Goal: Task Accomplishment & Management: Manage account settings

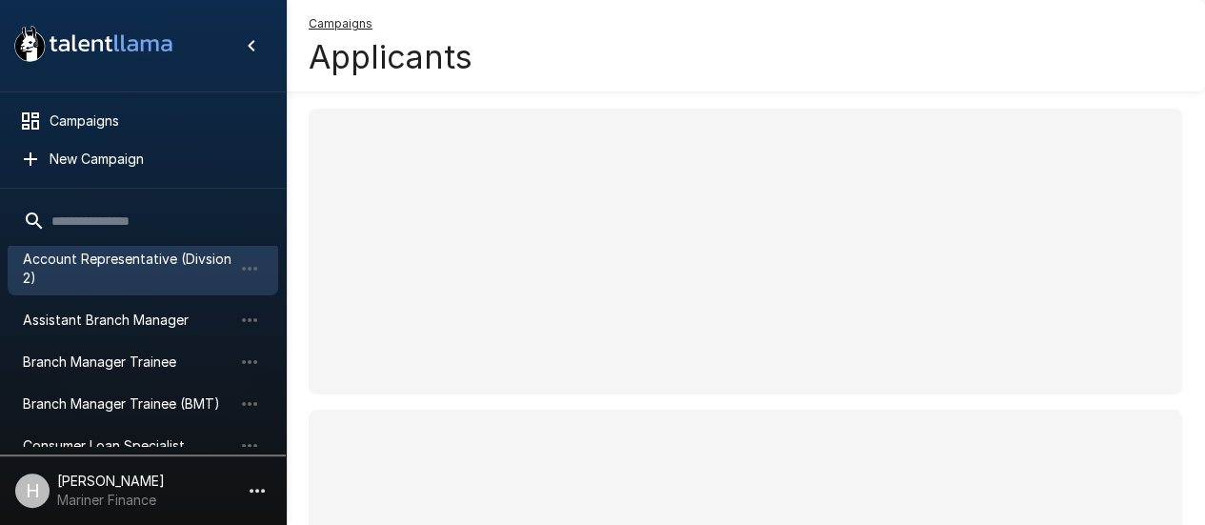
scroll to position [191, 0]
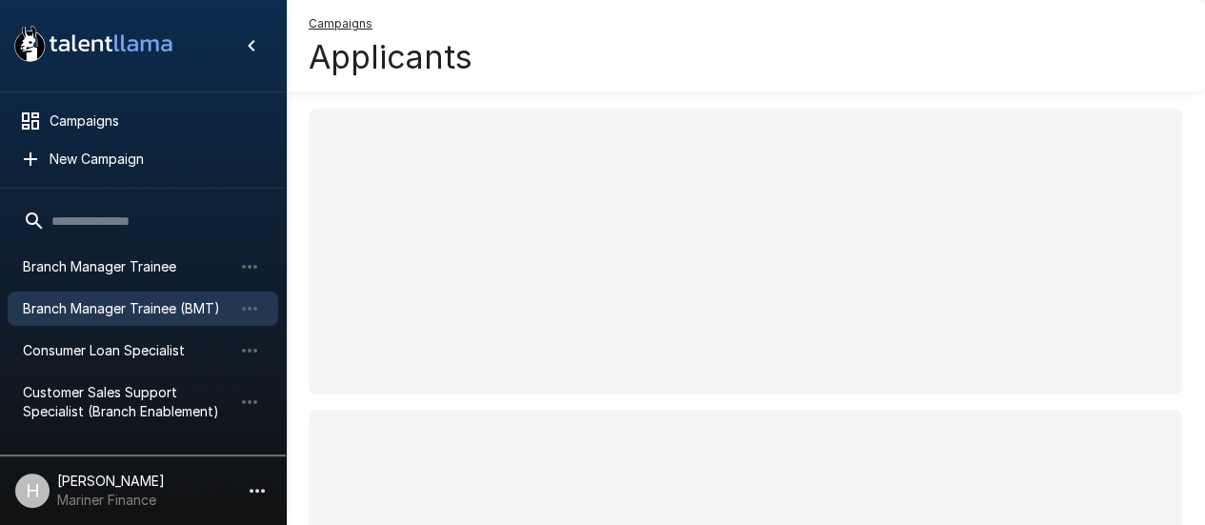
click at [140, 319] on div "Branch Manager Trainee (BMT)" at bounding box center [143, 309] width 271 height 34
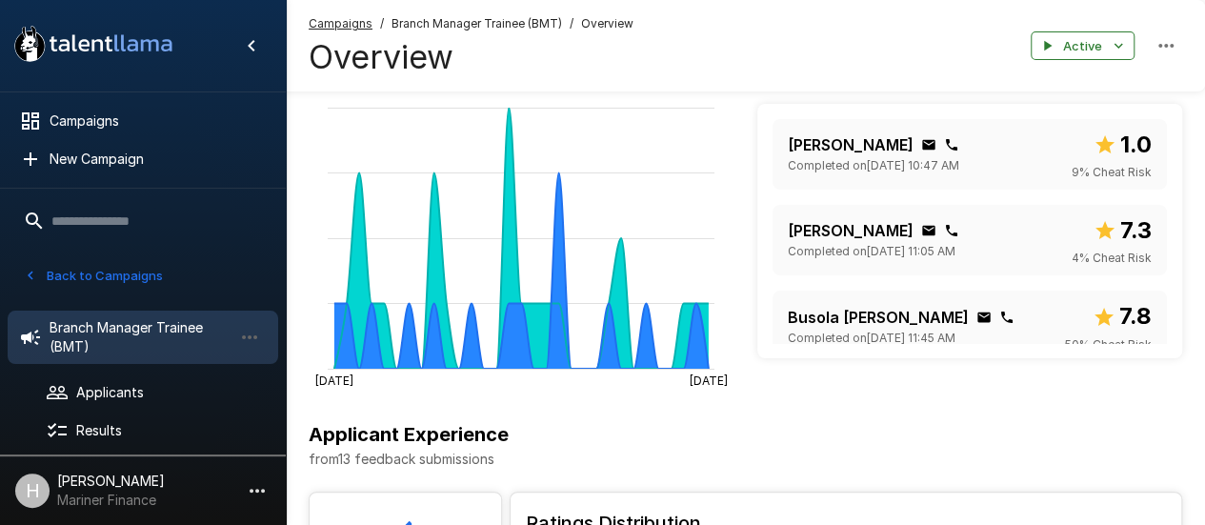
scroll to position [661, 0]
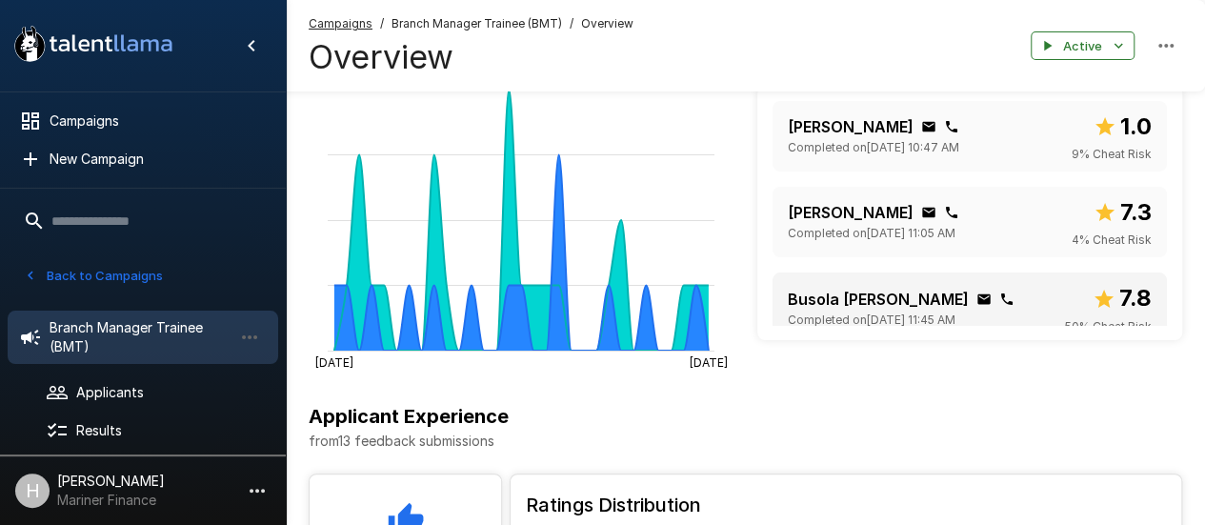
click at [825, 311] on p "Busola [PERSON_NAME]" at bounding box center [878, 299] width 181 height 23
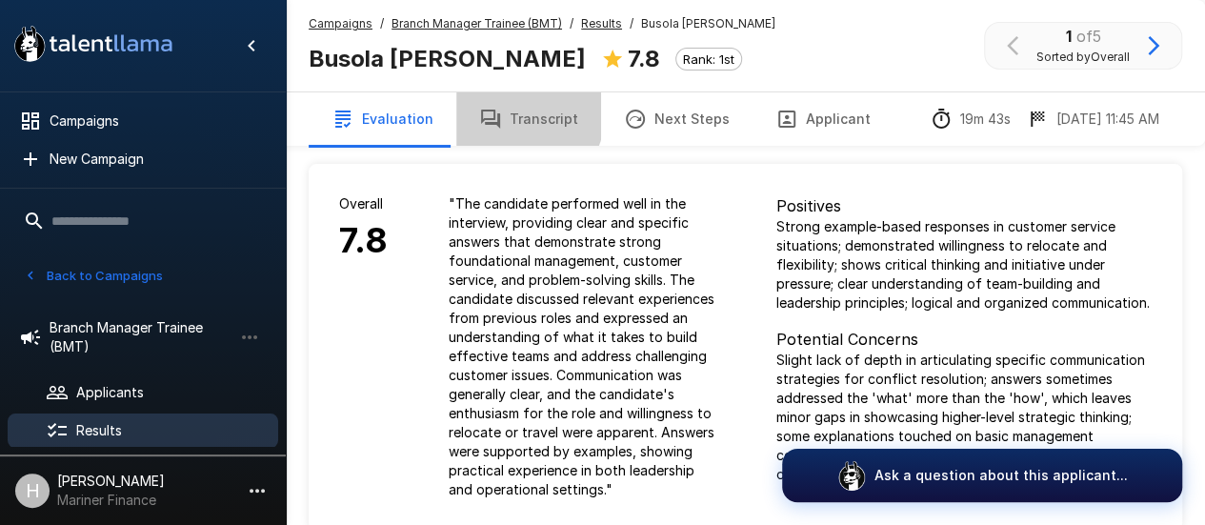
click at [510, 113] on button "Transcript" at bounding box center [528, 118] width 145 height 53
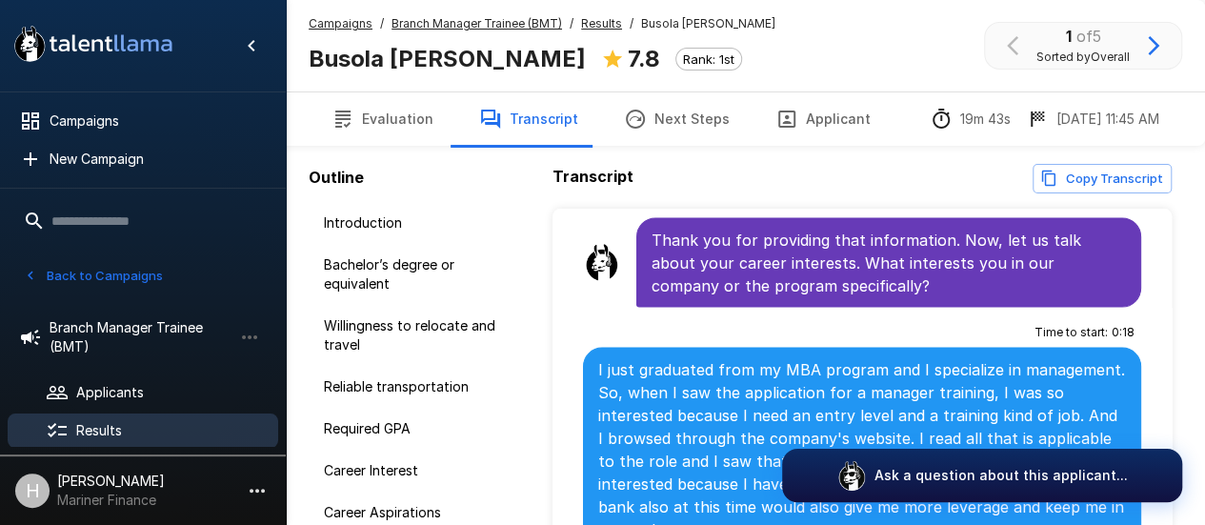
scroll to position [2001, 0]
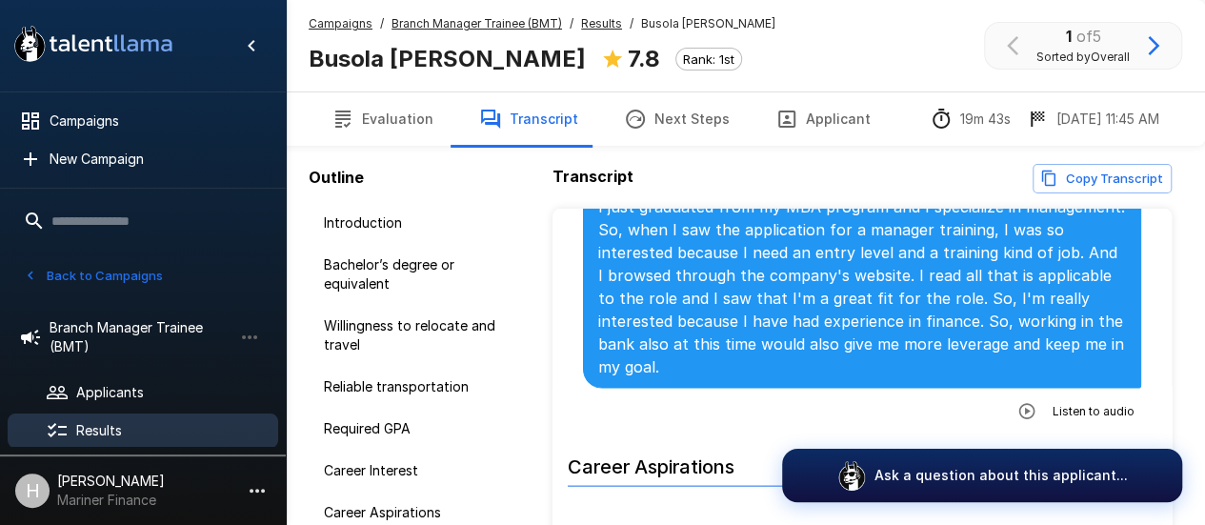
click at [1019, 402] on icon "button" at bounding box center [1027, 410] width 16 height 16
click at [941, 404] on icon "button" at bounding box center [949, 412] width 16 height 16
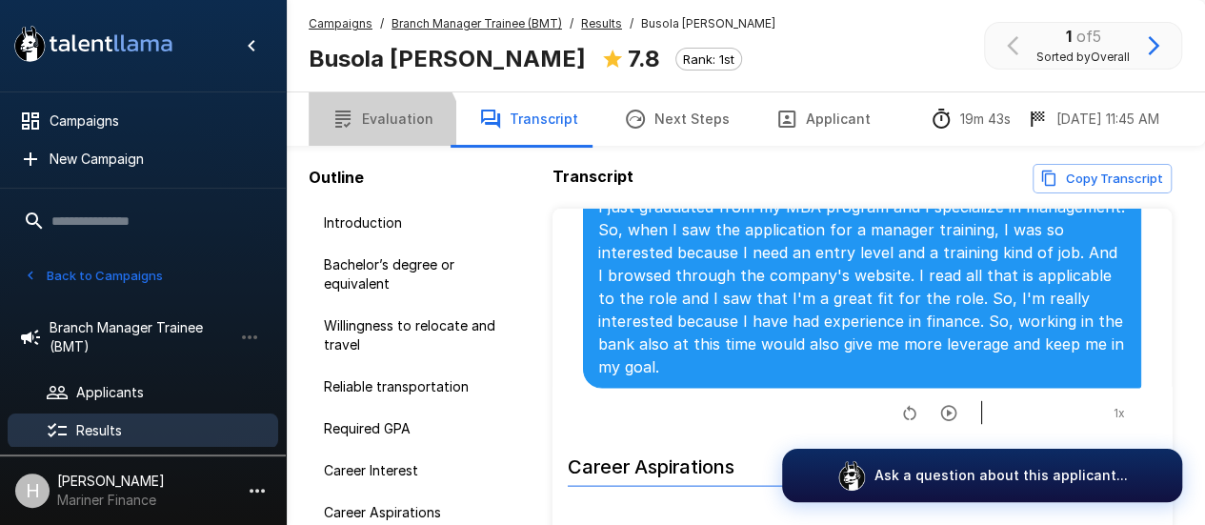
click at [370, 135] on button "Evaluation" at bounding box center [383, 118] width 148 height 53
